Goal: Check status: Check status

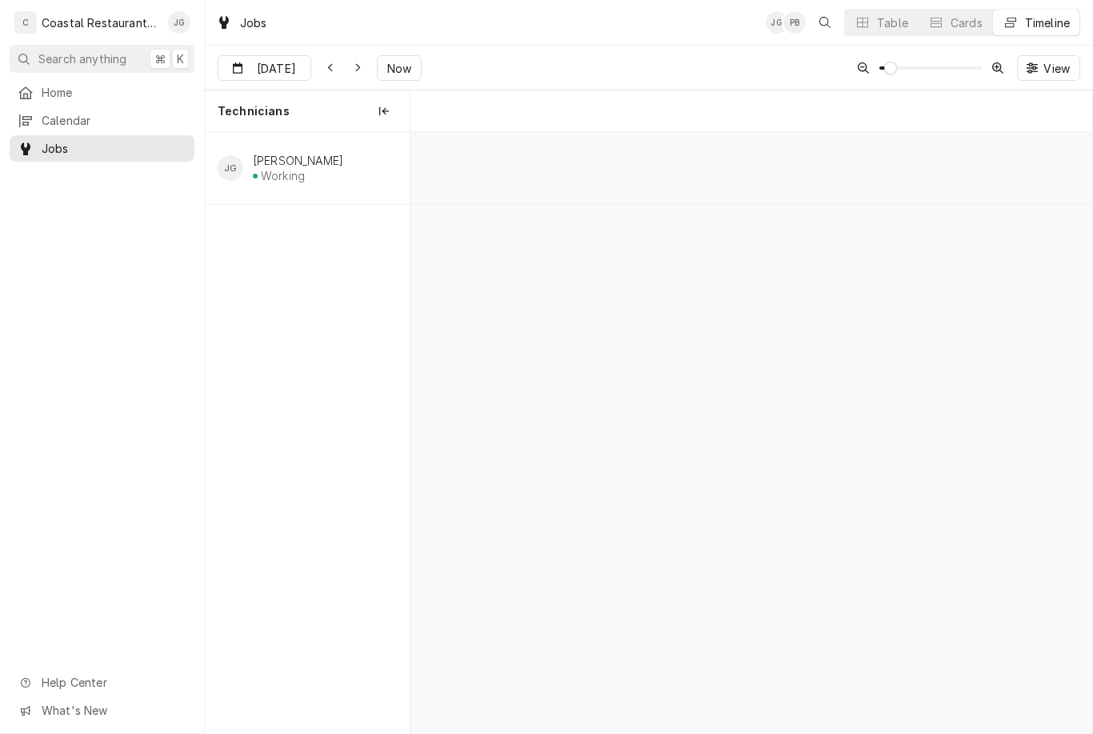
scroll to position [0, 8099]
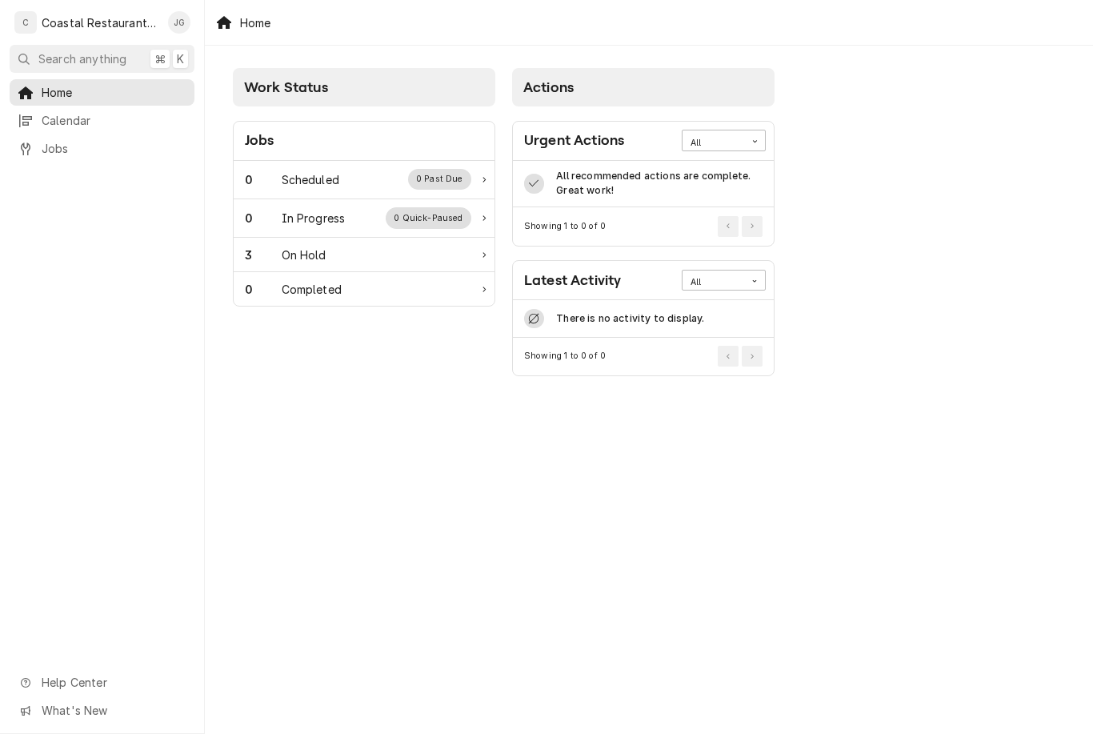
click at [379, 182] on div "0 Scheduled 0 Past Due" at bounding box center [358, 179] width 226 height 21
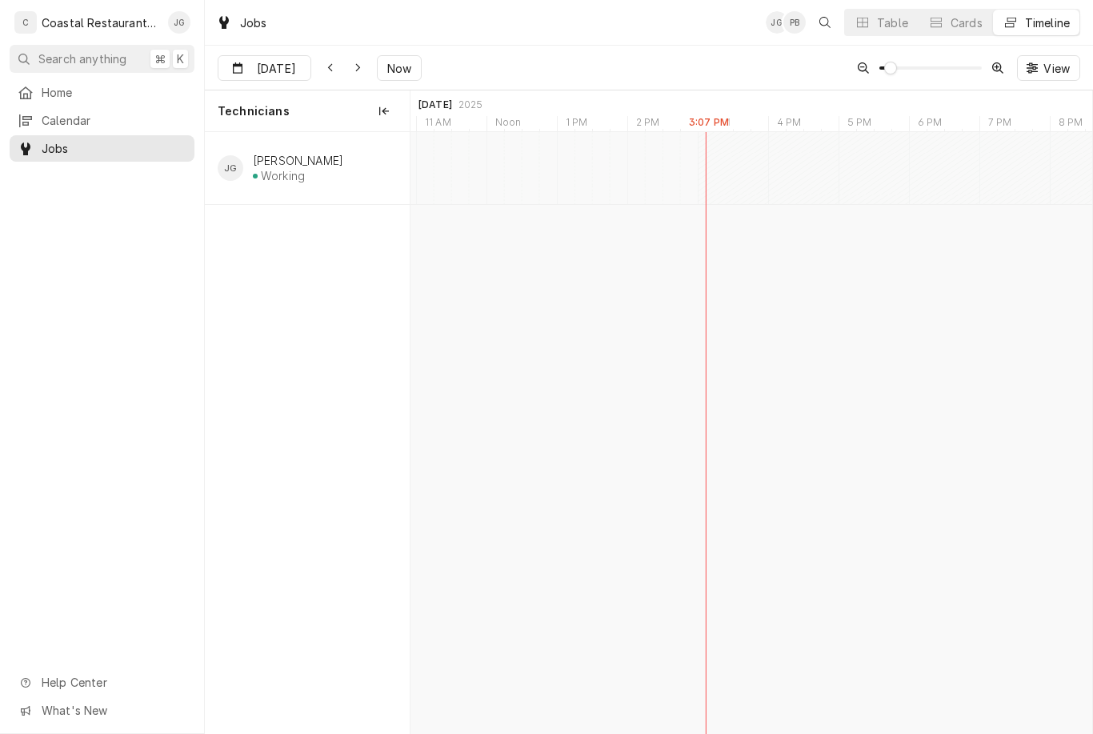
click at [427, 72] on div "Oct 15 Oct 15 Now View" at bounding box center [649, 68] width 888 height 45
click at [412, 70] on button "Now" at bounding box center [399, 68] width 45 height 26
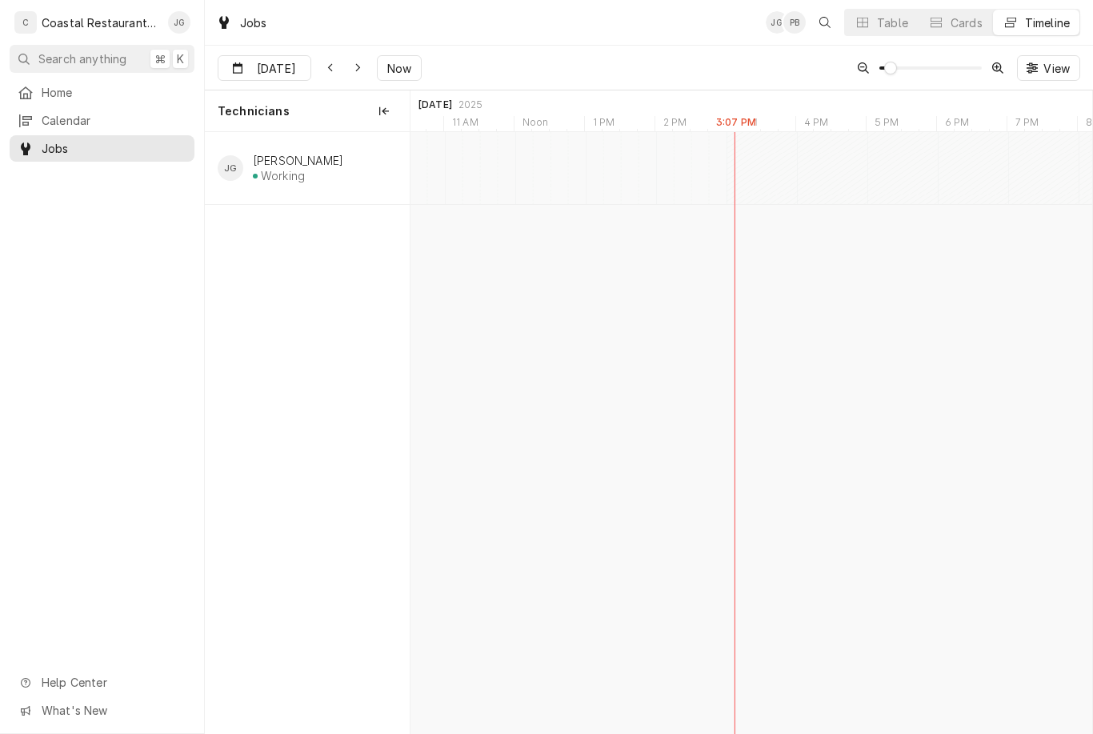
scroll to position [0, 13797]
click at [122, 86] on span "Home" at bounding box center [114, 92] width 145 height 17
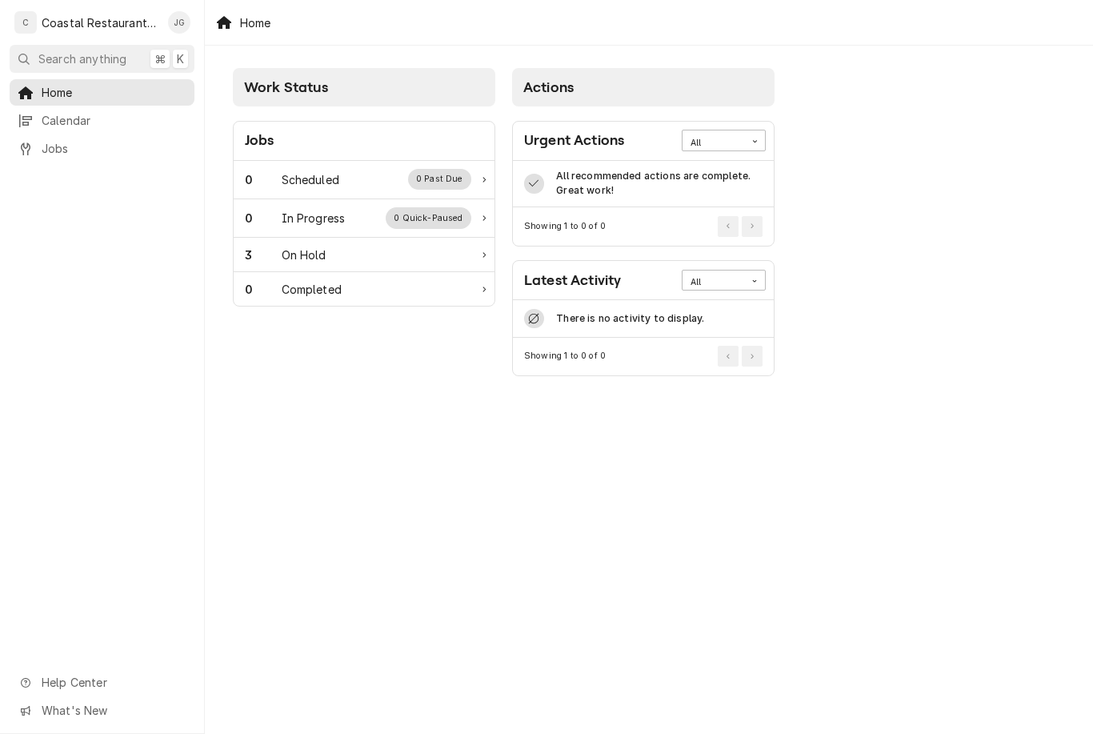
click at [405, 249] on div "3 On Hold" at bounding box center [358, 254] width 226 height 17
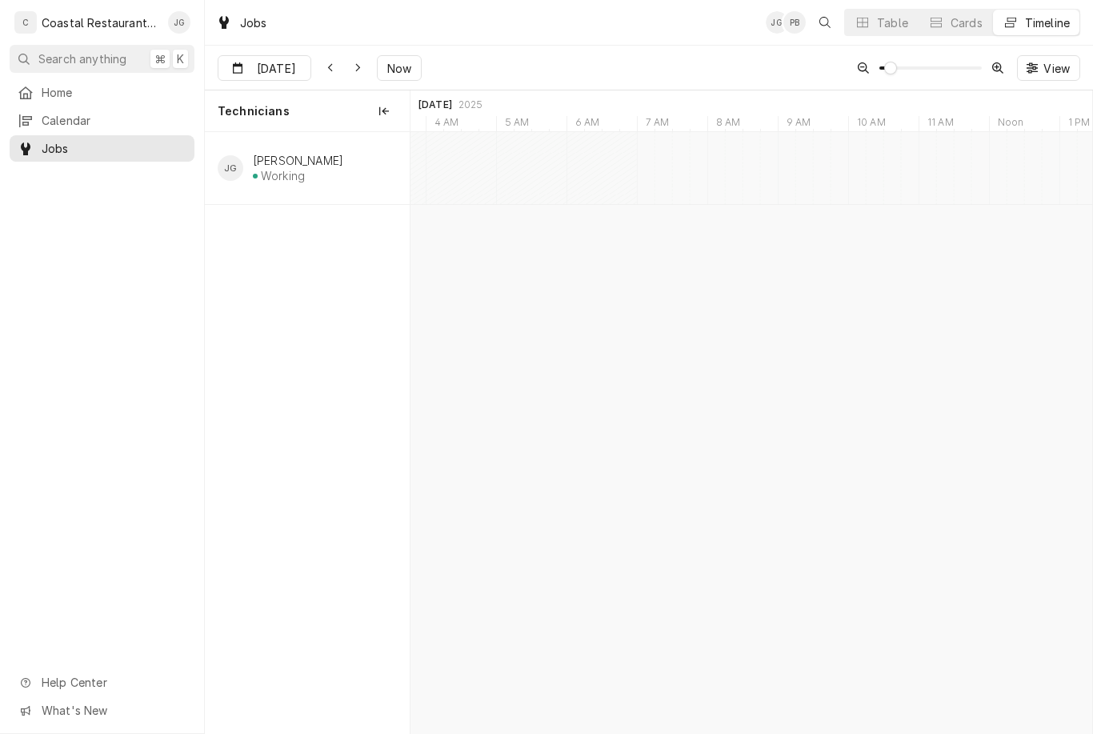
click at [81, 99] on link "Home" at bounding box center [102, 92] width 185 height 26
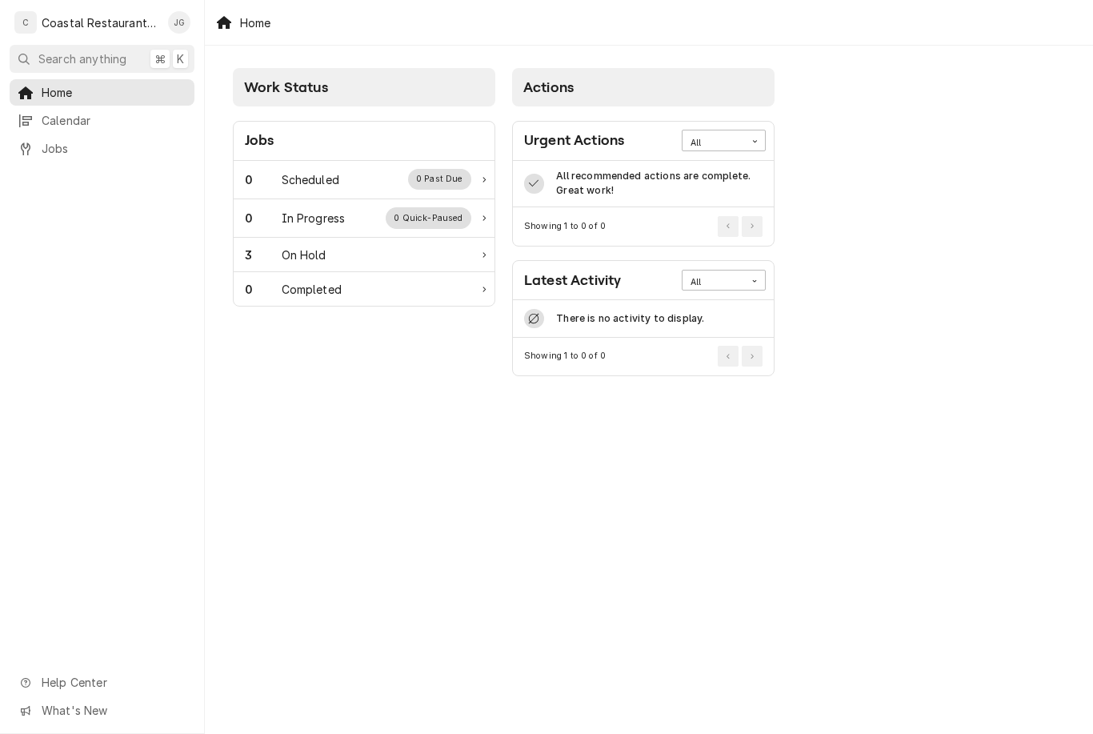
click at [493, 238] on div "3 On Hold" at bounding box center [364, 255] width 261 height 34
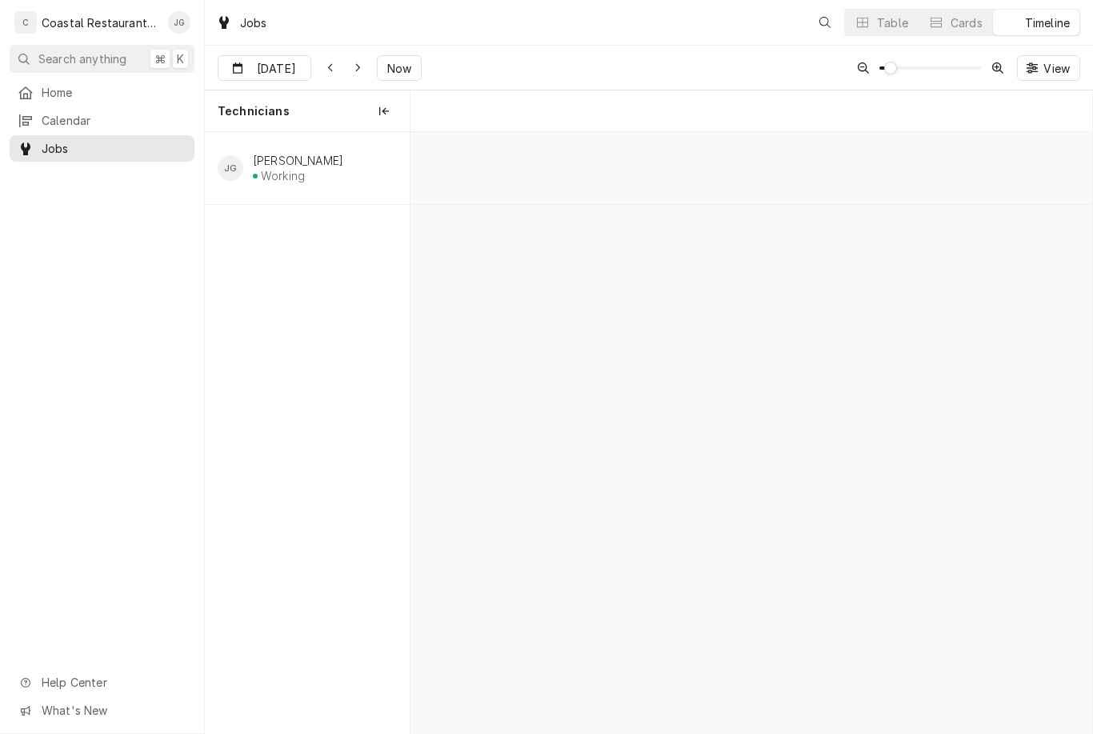
scroll to position [0, 13507]
